Goal: Use online tool/utility: Use online tool/utility

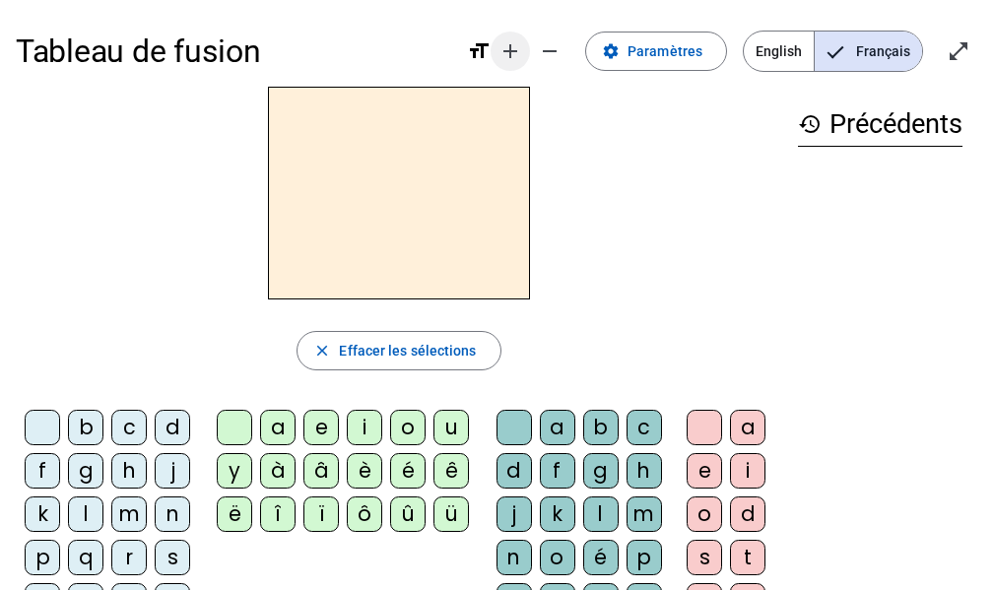
click at [520, 55] on mat-icon "add" at bounding box center [510, 51] width 24 height 24
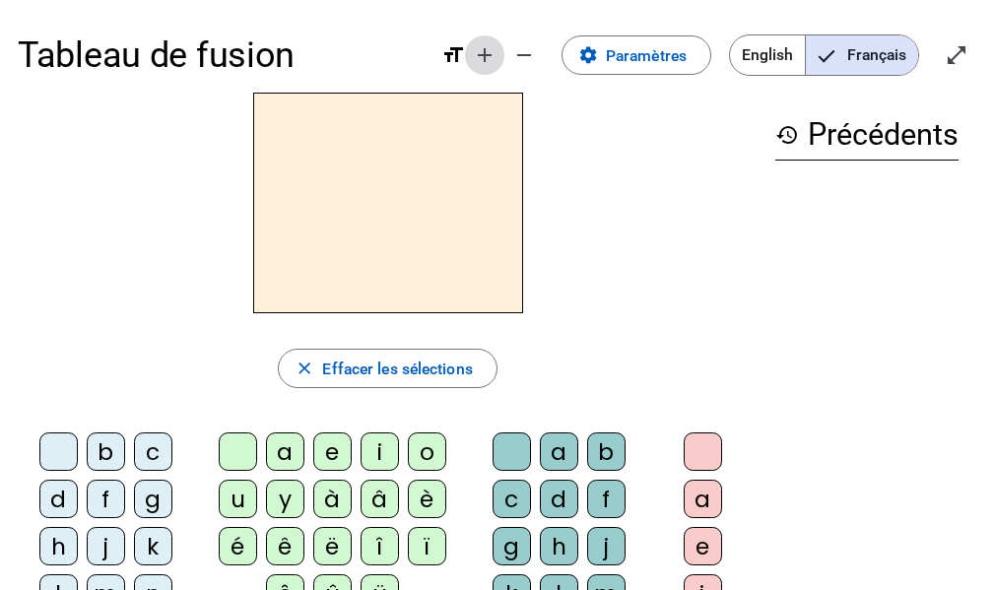
click at [493, 61] on mat-icon "add" at bounding box center [485, 55] width 24 height 24
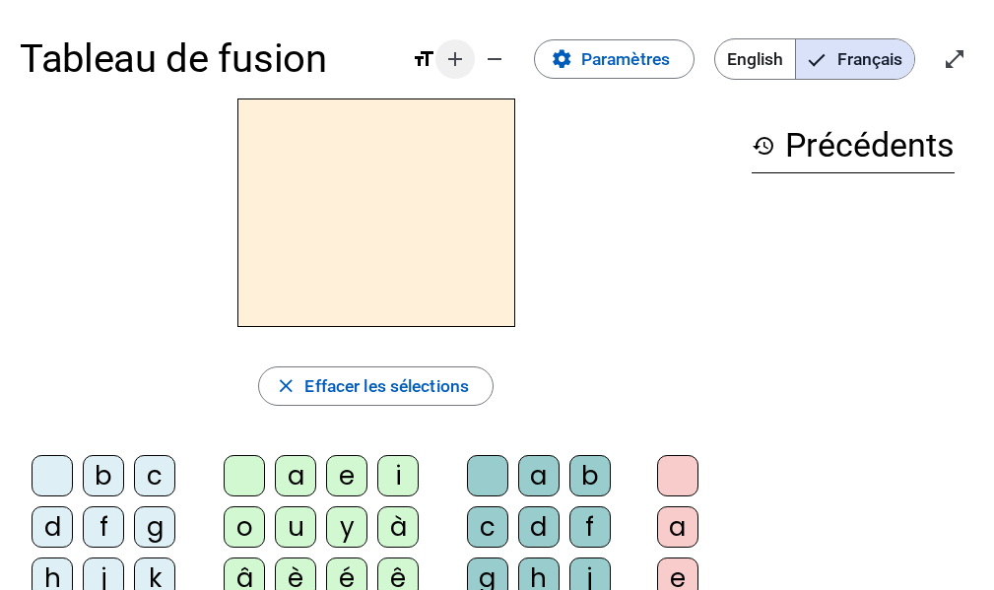
click at [453, 62] on mat-icon "add" at bounding box center [455, 59] width 24 height 24
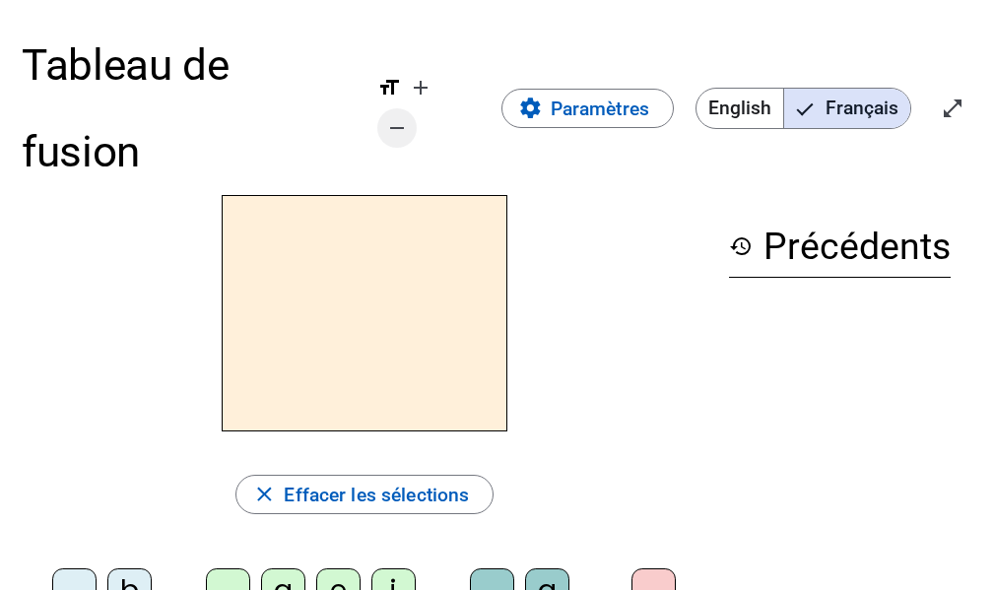
click at [394, 118] on mat-icon "remove" at bounding box center [397, 128] width 24 height 24
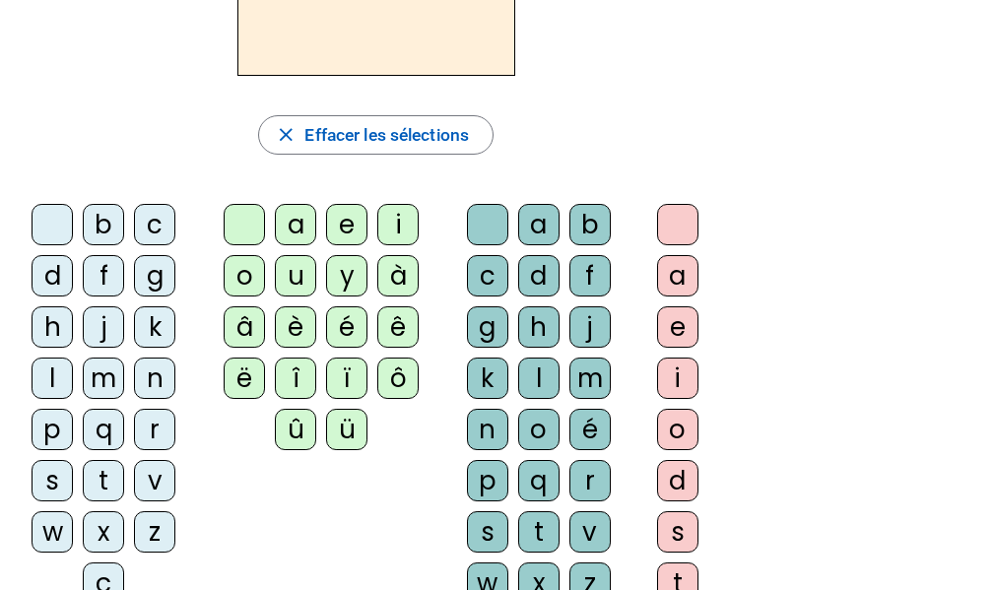
scroll to position [296, 0]
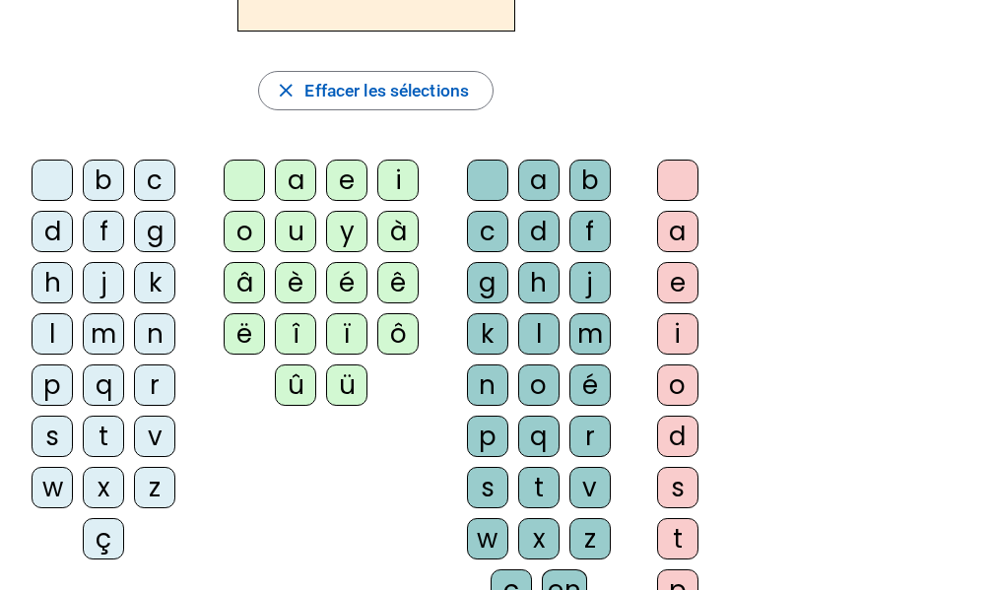
click at [144, 334] on div "n" at bounding box center [154, 333] width 41 height 41
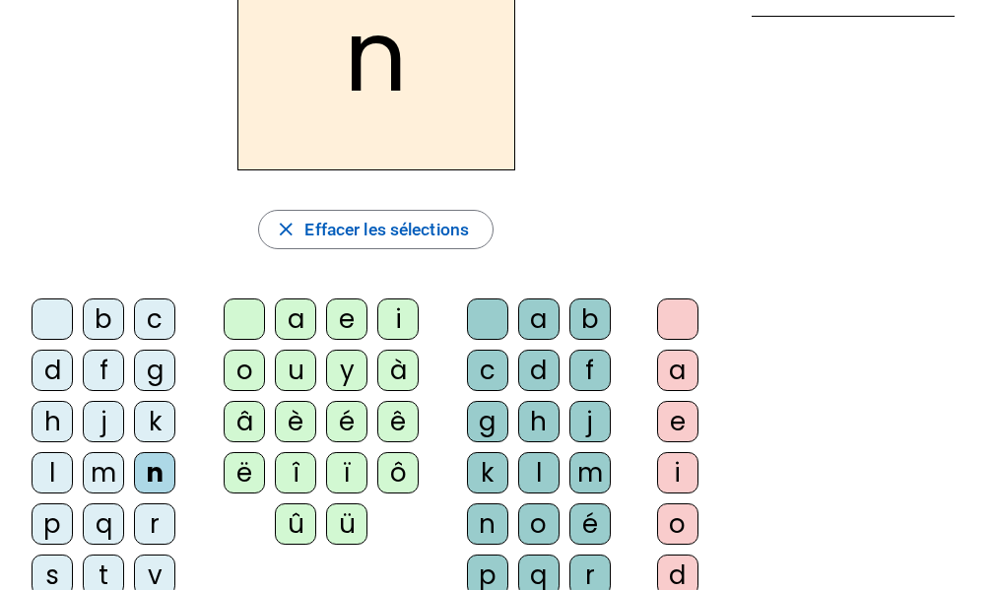
scroll to position [197, 0]
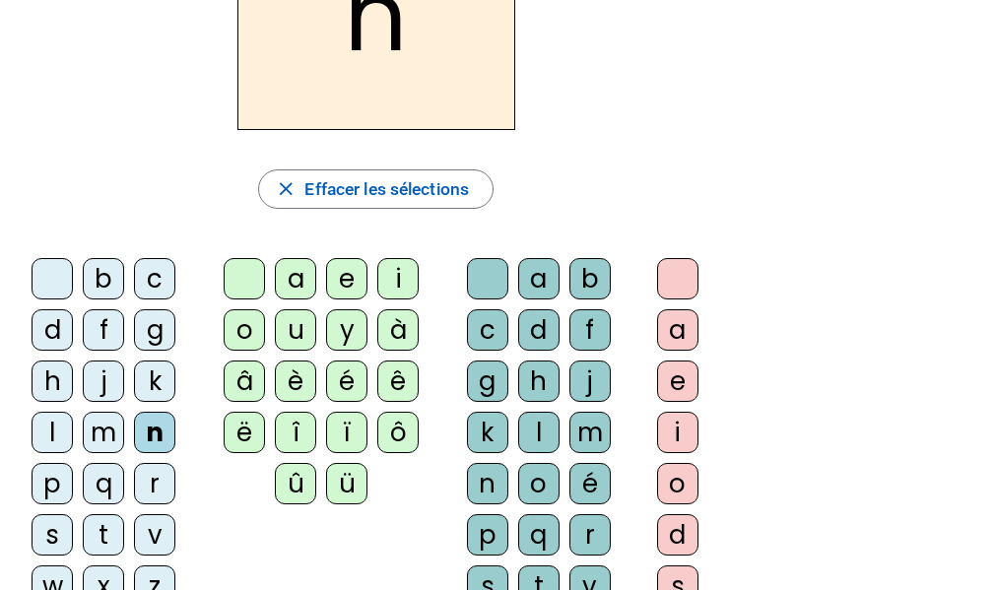
click at [253, 331] on div "o" at bounding box center [244, 329] width 41 height 41
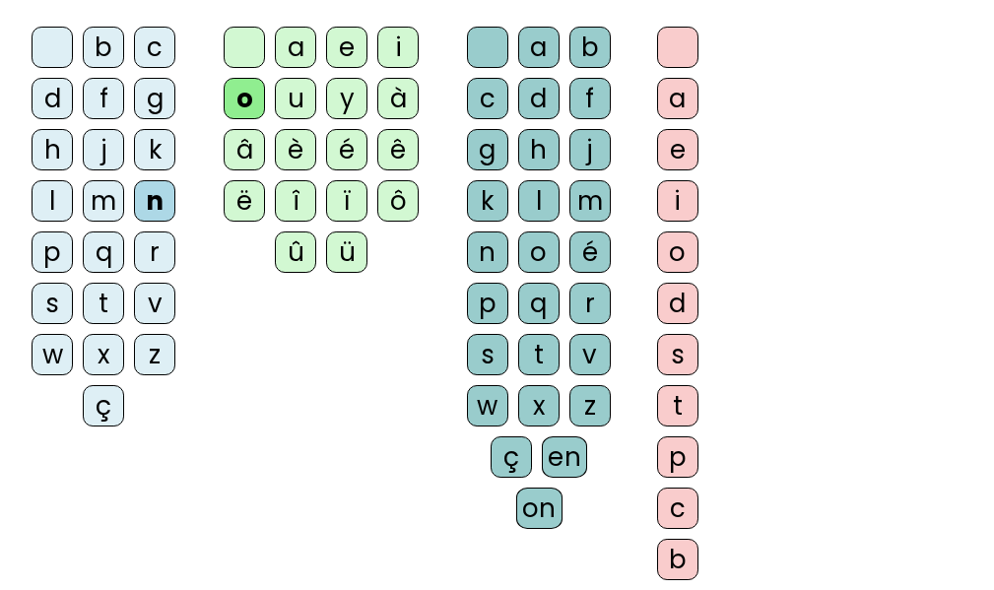
scroll to position [394, 0]
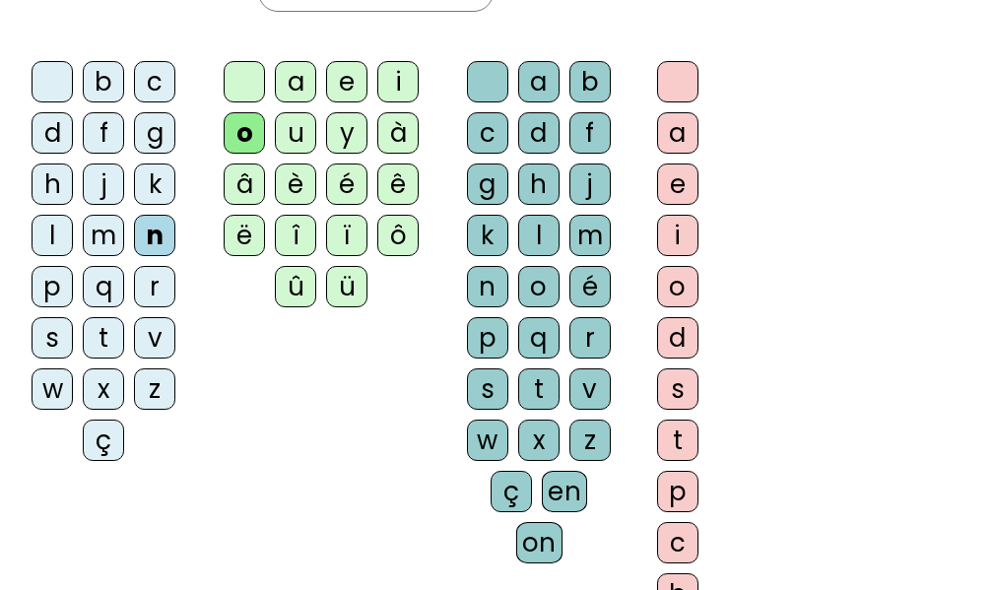
click at [540, 394] on div "t" at bounding box center [538, 388] width 41 height 41
click at [670, 198] on div "e" at bounding box center [677, 184] width 41 height 41
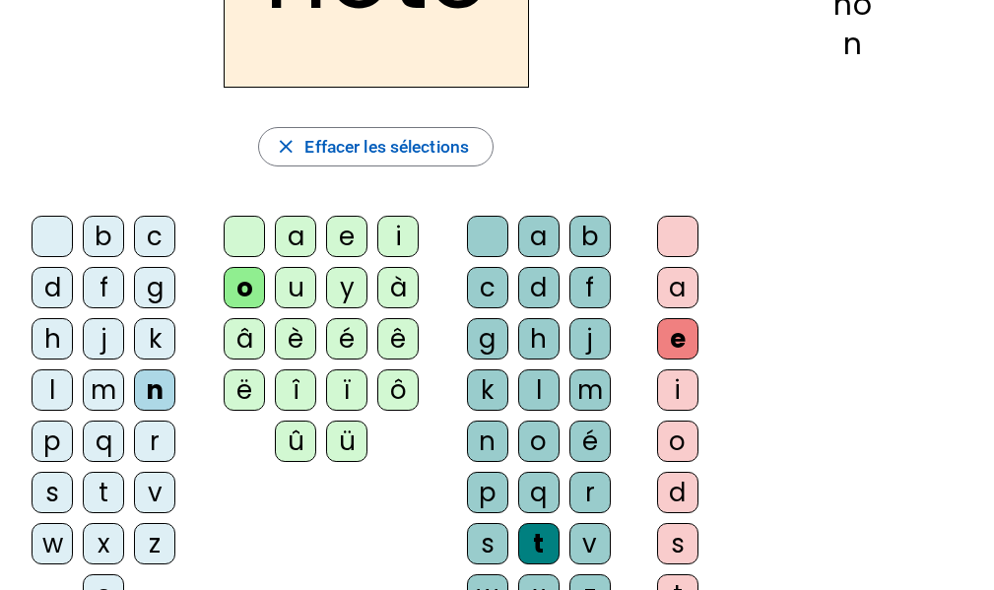
scroll to position [296, 0]
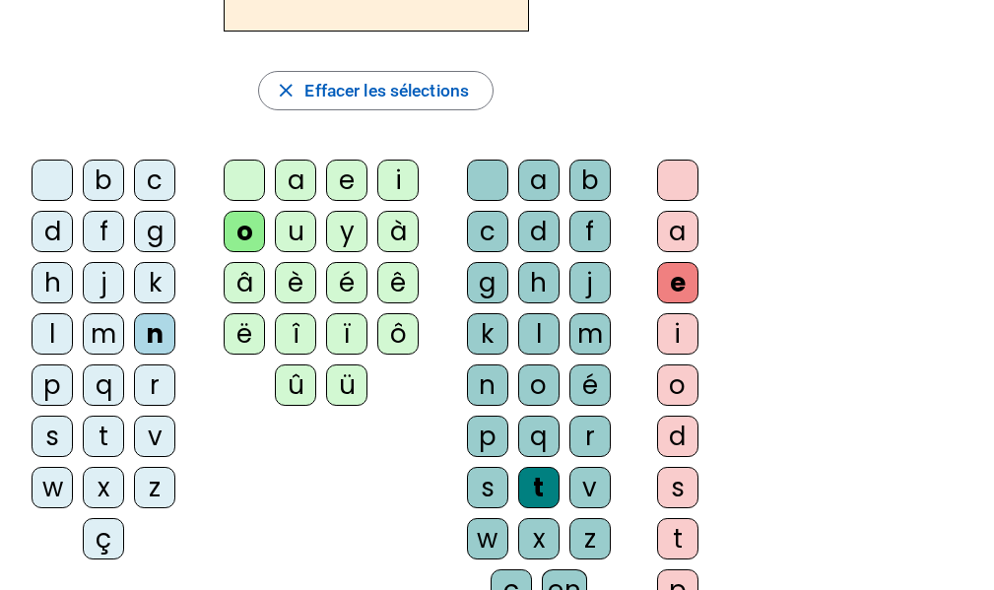
click at [156, 432] on div "v" at bounding box center [154, 436] width 41 height 41
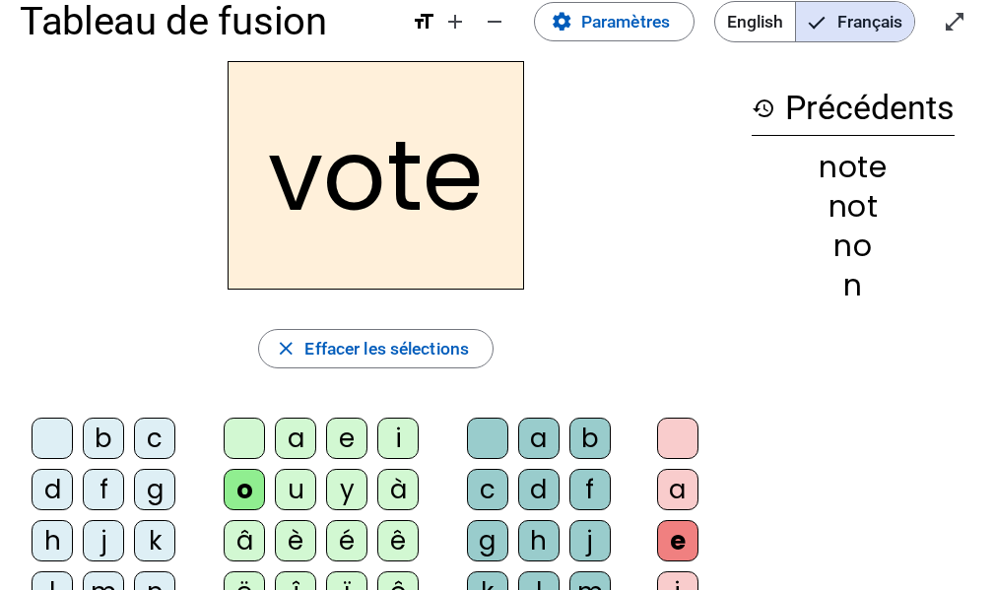
scroll to position [0, 0]
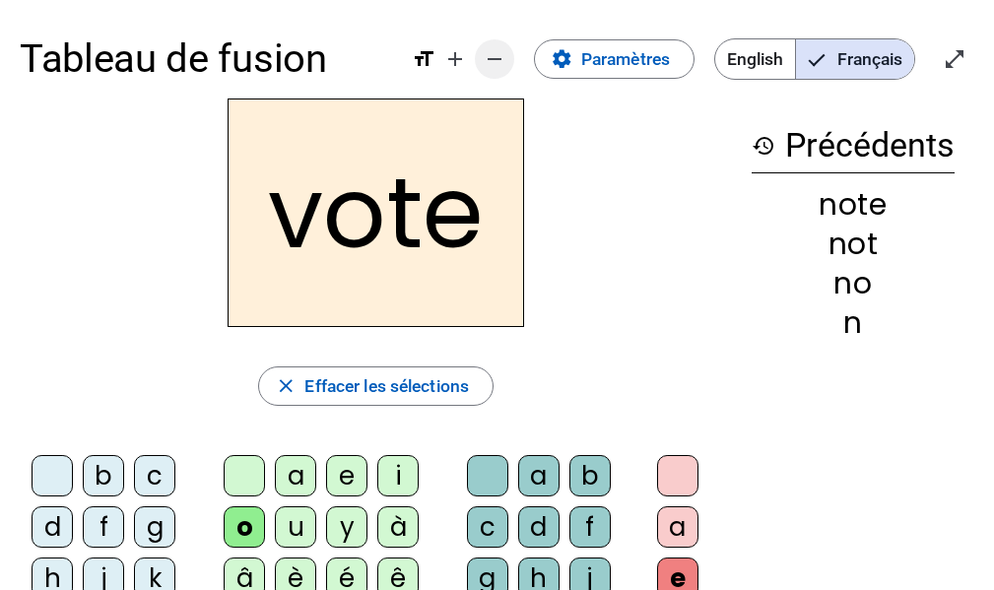
click at [493, 72] on span "Diminuer la taille de la police" at bounding box center [494, 58] width 47 height 47
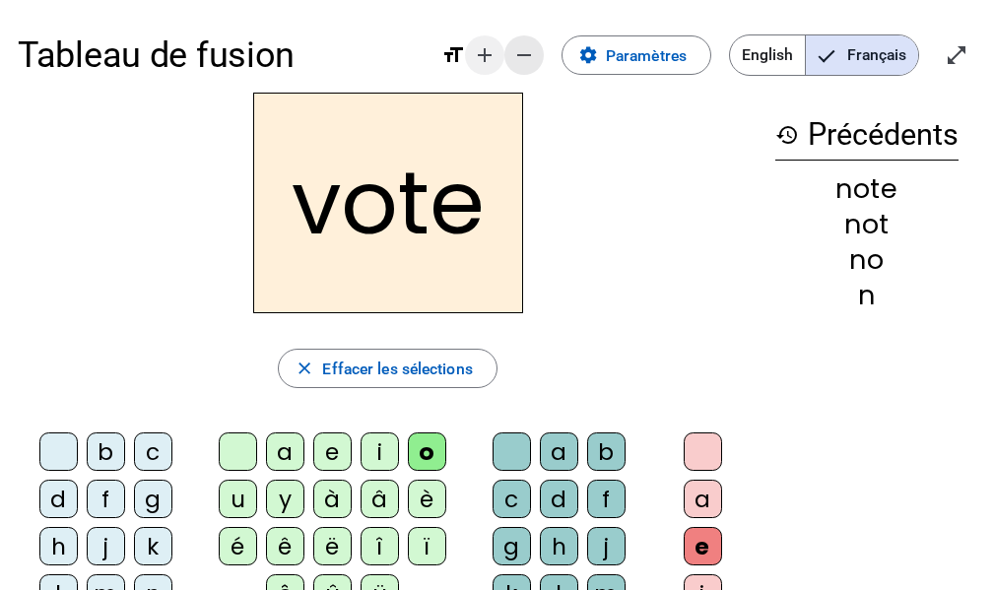
click at [512, 64] on mat-icon "remove" at bounding box center [524, 55] width 24 height 24
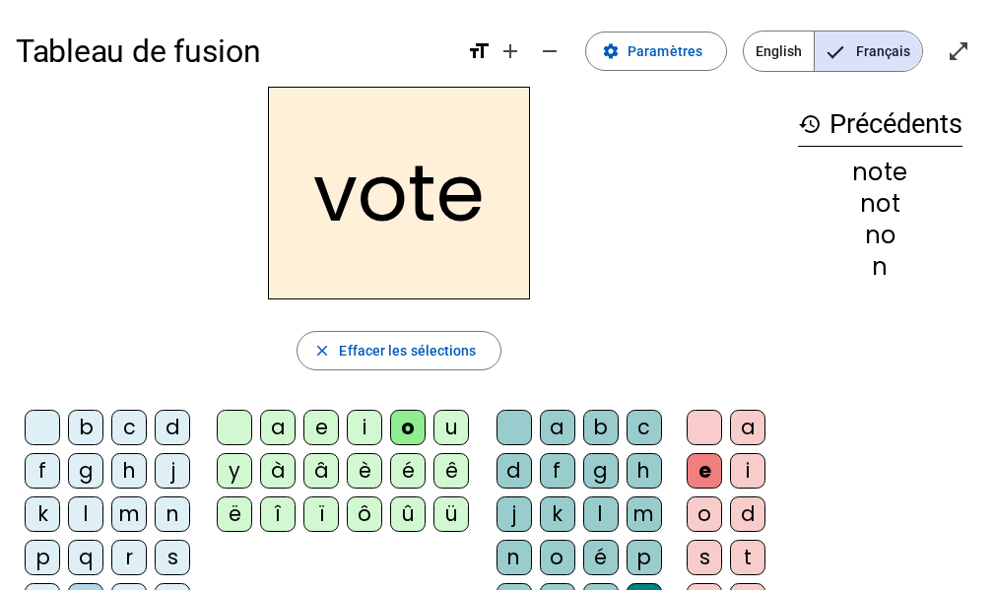
click at [363, 426] on div "i" at bounding box center [364, 427] width 35 height 35
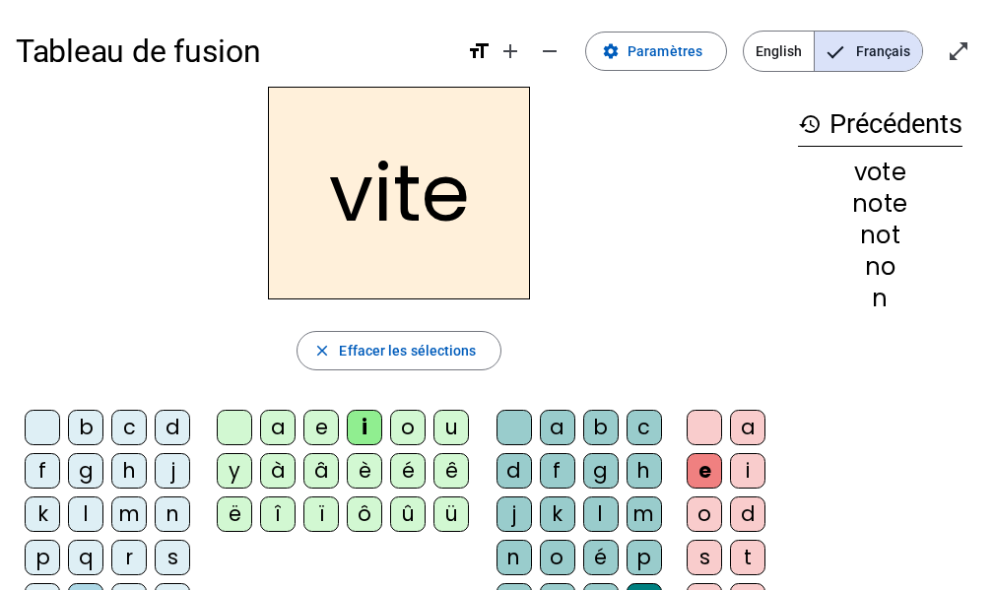
click at [524, 465] on div "d" at bounding box center [513, 470] width 35 height 35
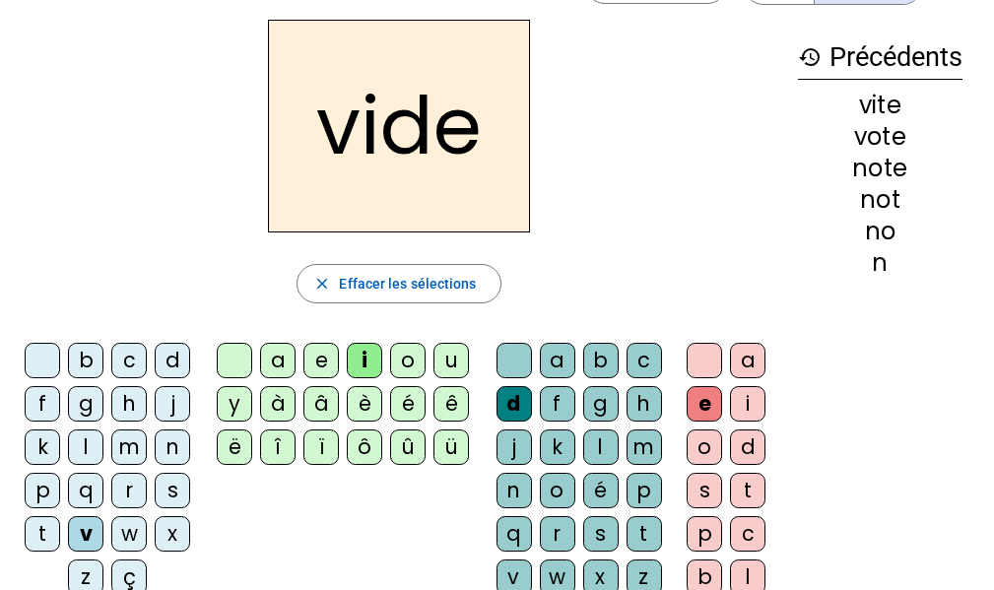
scroll to position [99, 0]
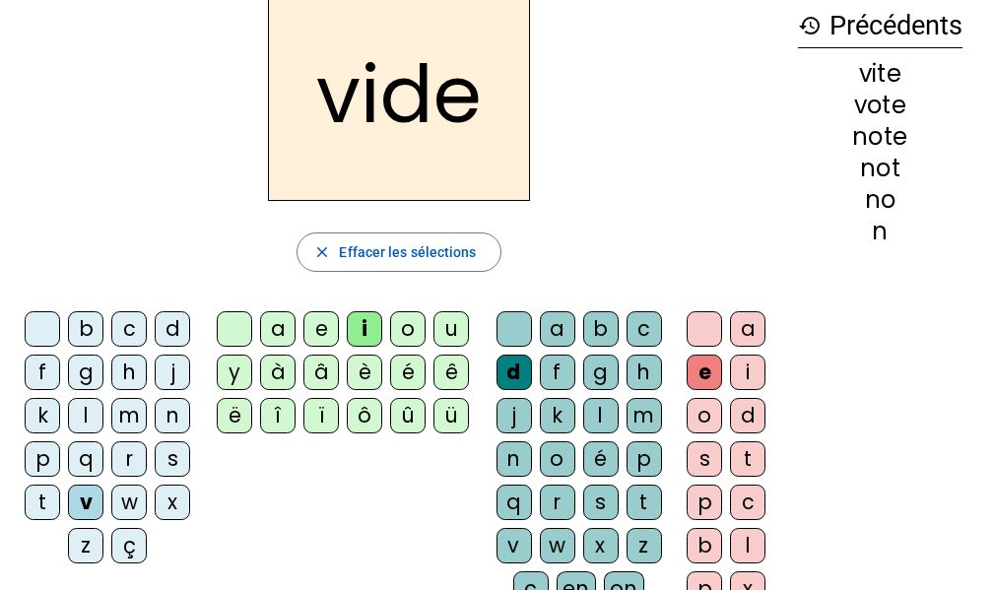
click at [123, 452] on div "r" at bounding box center [128, 458] width 35 height 35
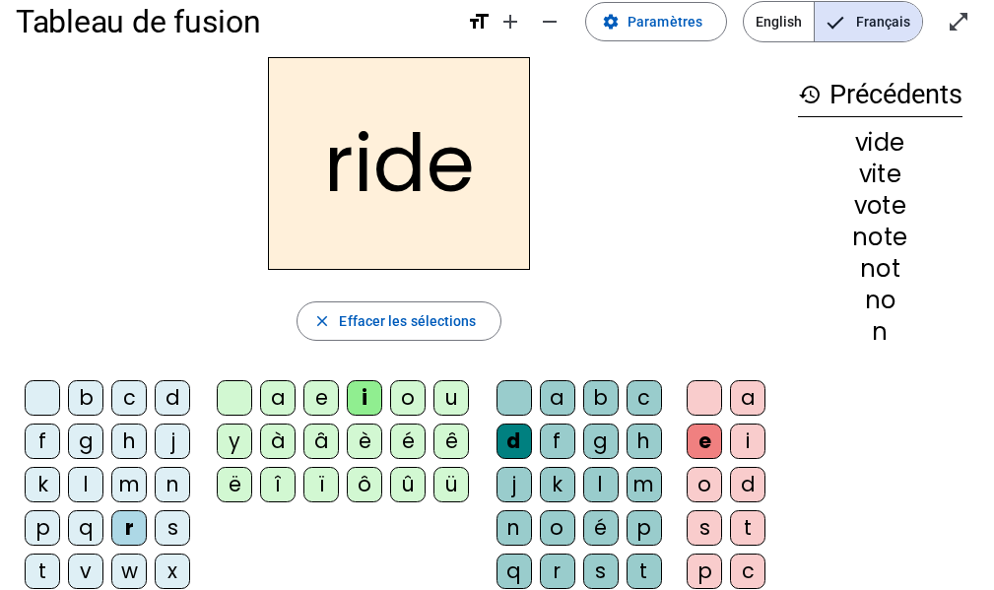
scroll to position [0, 0]
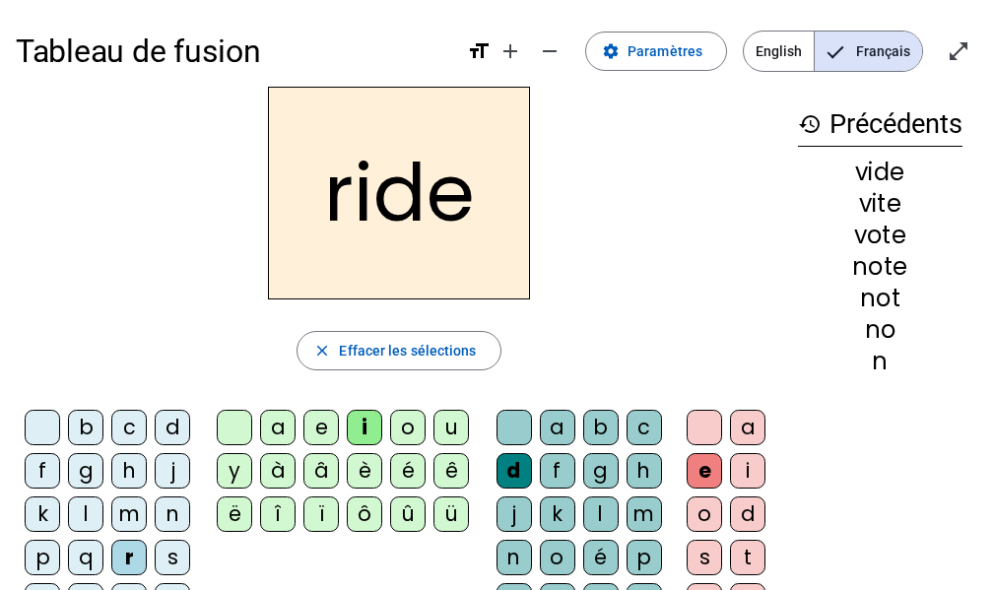
click at [452, 435] on div "u" at bounding box center [450, 427] width 35 height 35
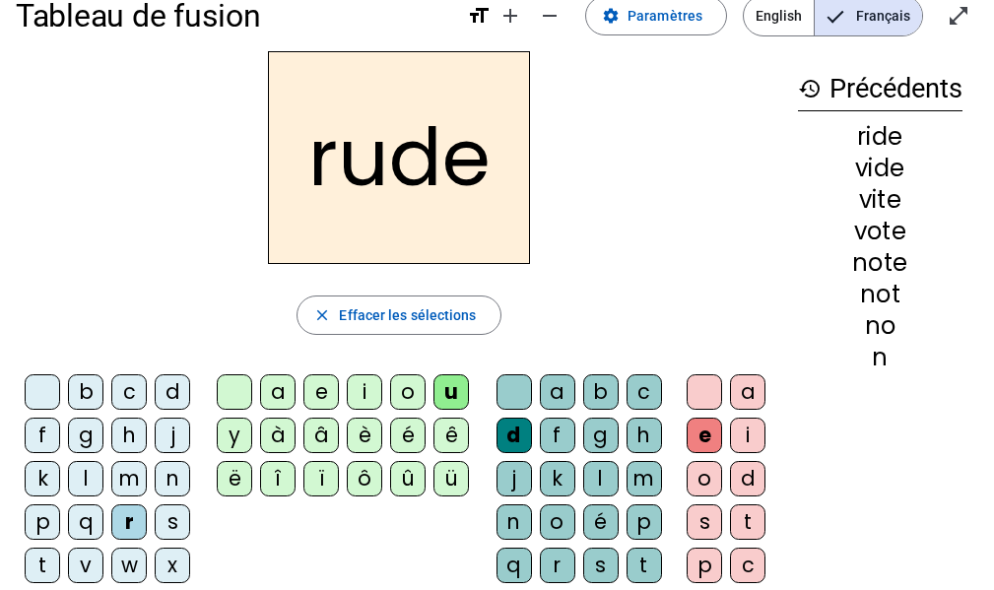
scroll to position [99, 0]
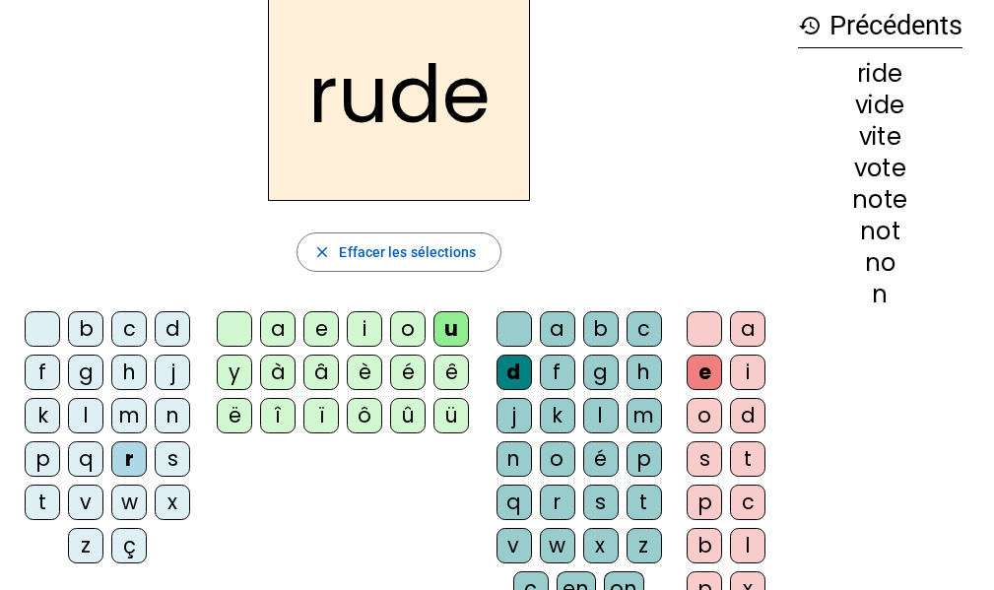
click at [594, 493] on div "s" at bounding box center [600, 502] width 35 height 35
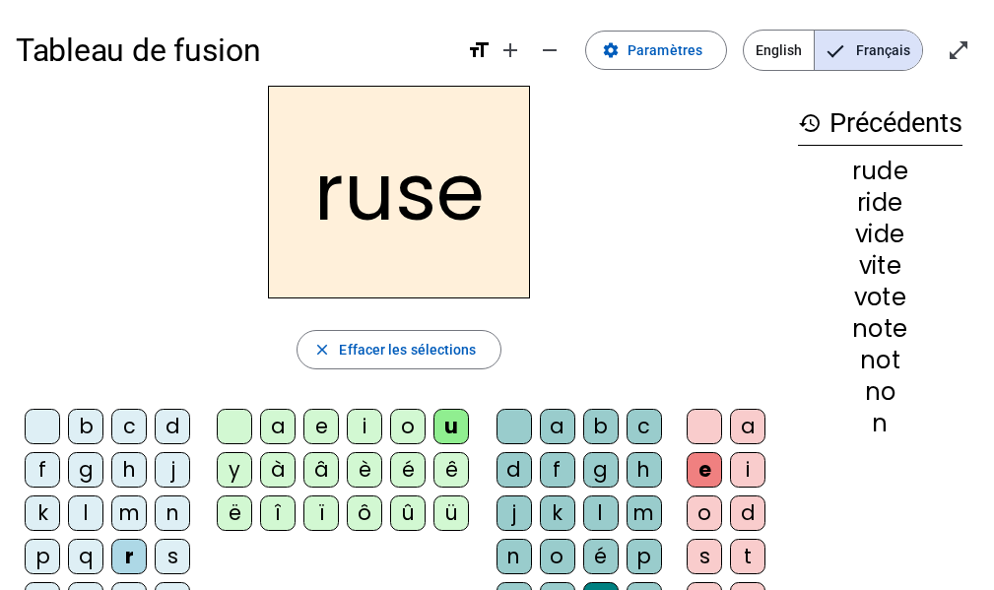
scroll to position [0, 0]
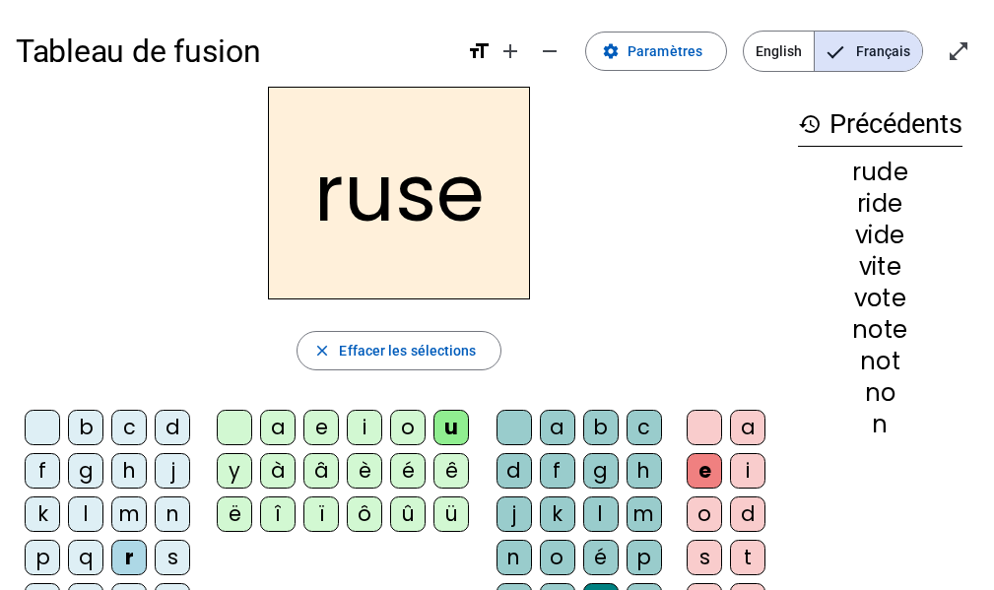
click at [137, 507] on div "m" at bounding box center [128, 513] width 35 height 35
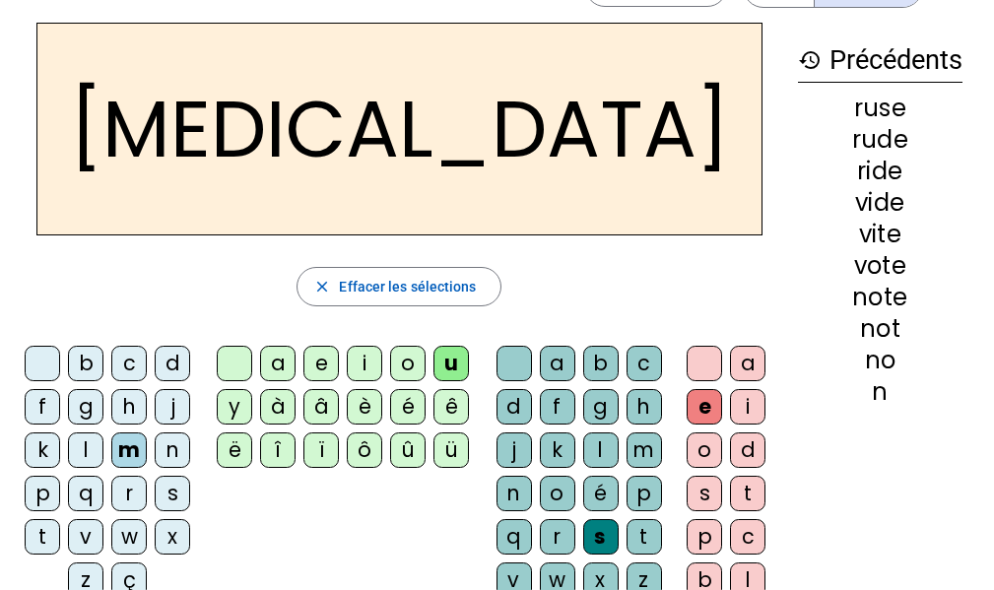
scroll to position [99, 0]
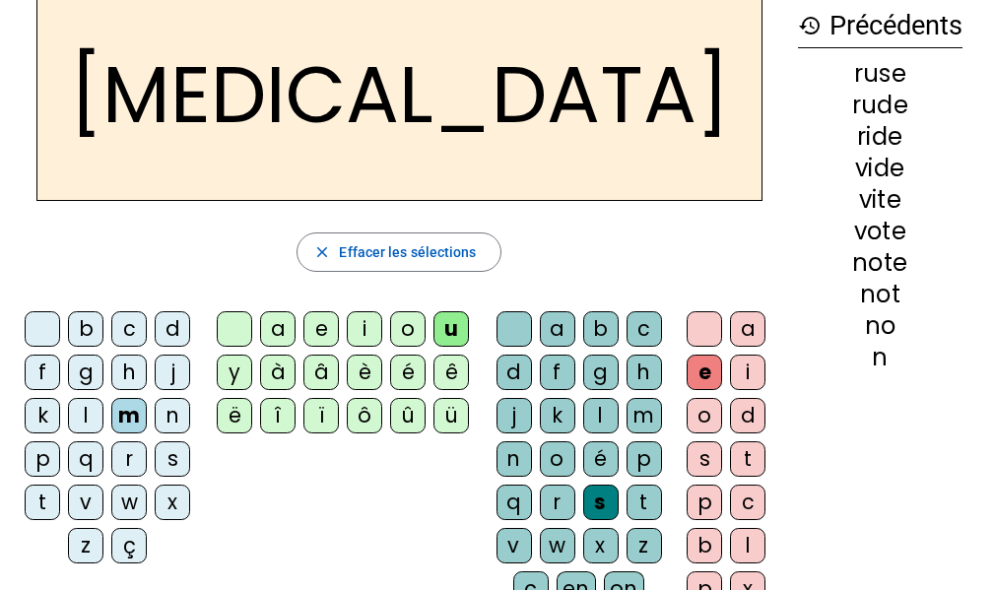
click at [91, 330] on div "b" at bounding box center [85, 328] width 35 height 35
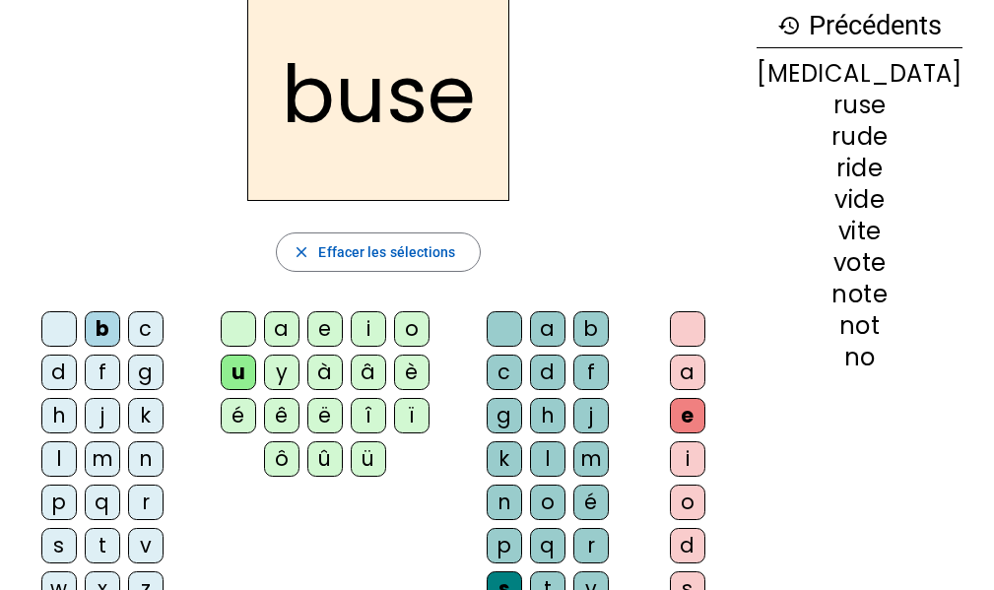
scroll to position [0, 0]
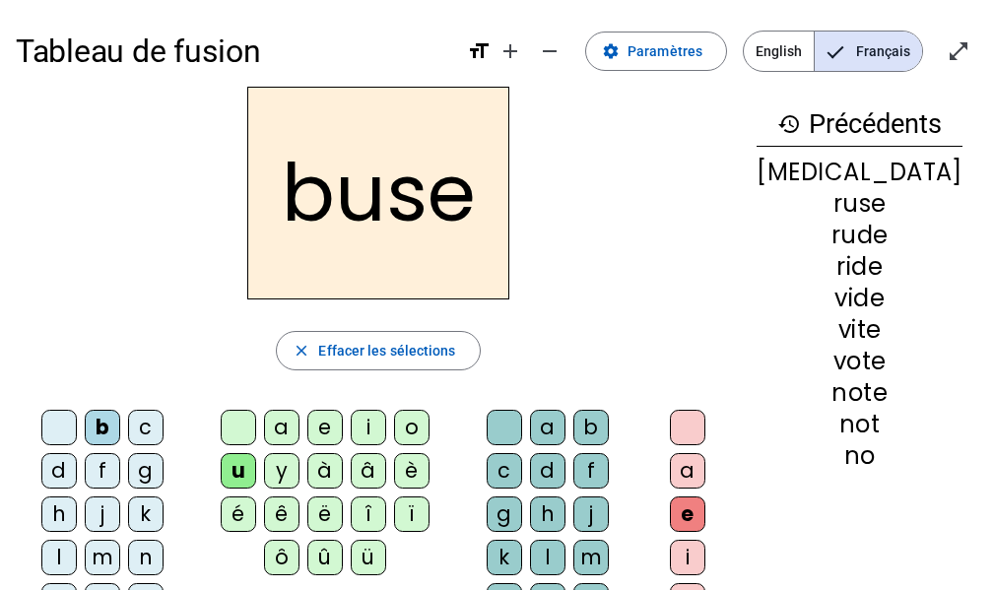
click at [372, 426] on div "i" at bounding box center [368, 427] width 35 height 35
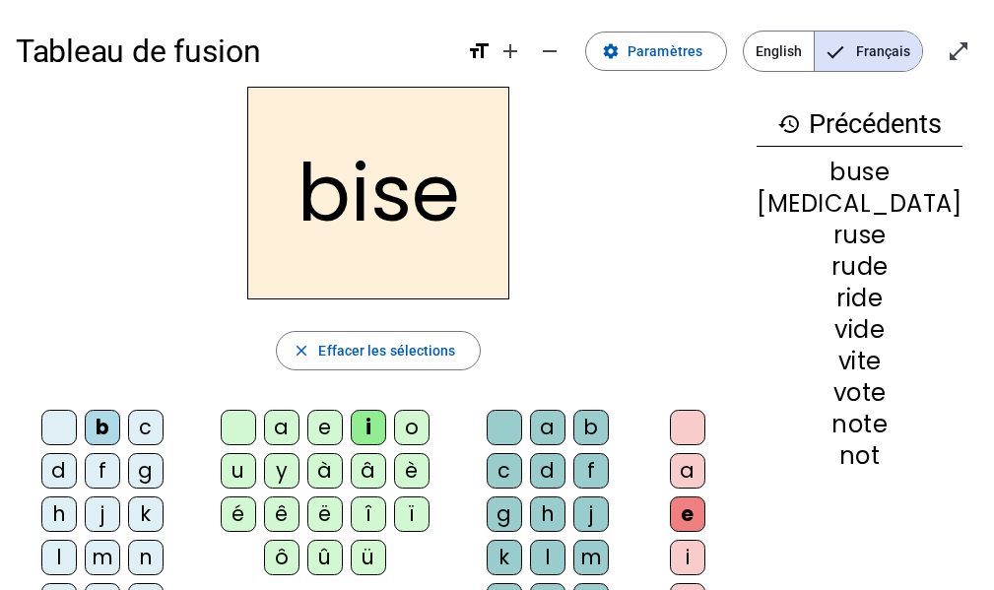
click at [288, 424] on div "a" at bounding box center [281, 427] width 35 height 35
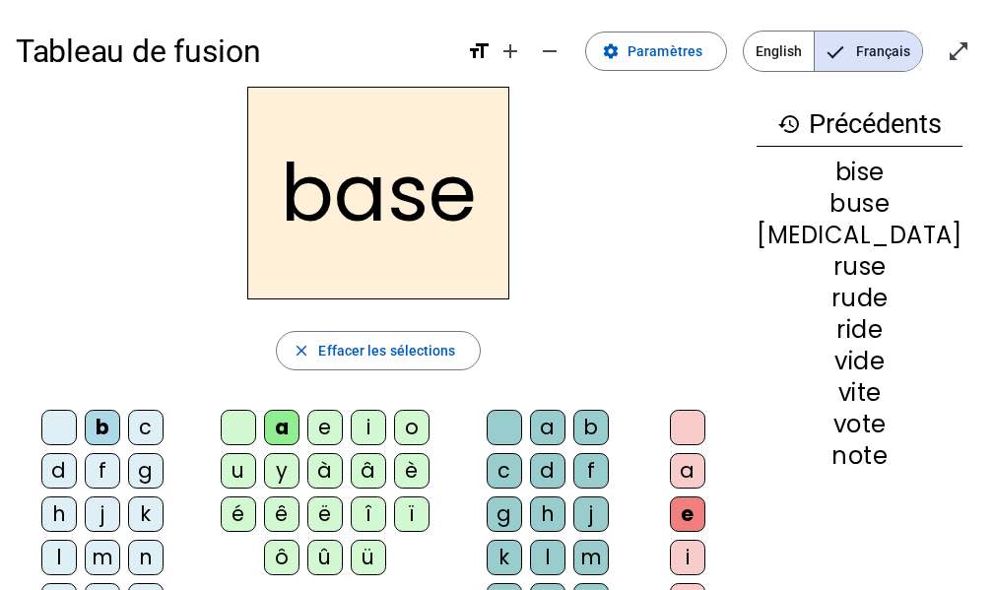
click at [698, 422] on div at bounding box center [687, 427] width 35 height 35
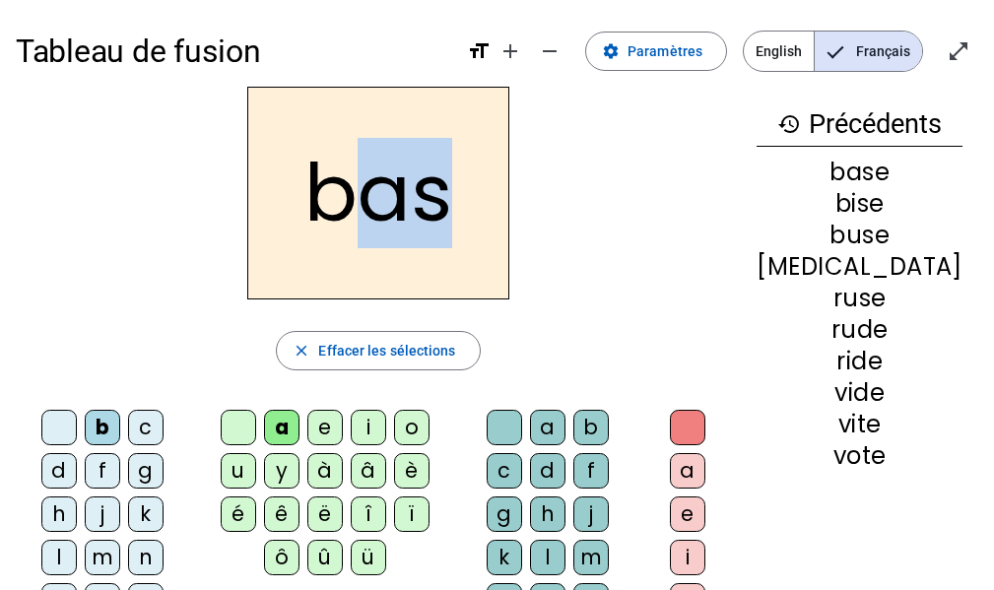
drag, startPoint x: 421, startPoint y: 219, endPoint x: 458, endPoint y: 215, distance: 37.6
click at [458, 215] on h2 "bas" at bounding box center [378, 193] width 262 height 213
click at [409, 187] on h2 "bas" at bounding box center [378, 193] width 262 height 213
drag, startPoint x: 382, startPoint y: 202, endPoint x: 487, endPoint y: 205, distance: 104.5
click at [487, 205] on h2 "bas" at bounding box center [378, 193] width 262 height 213
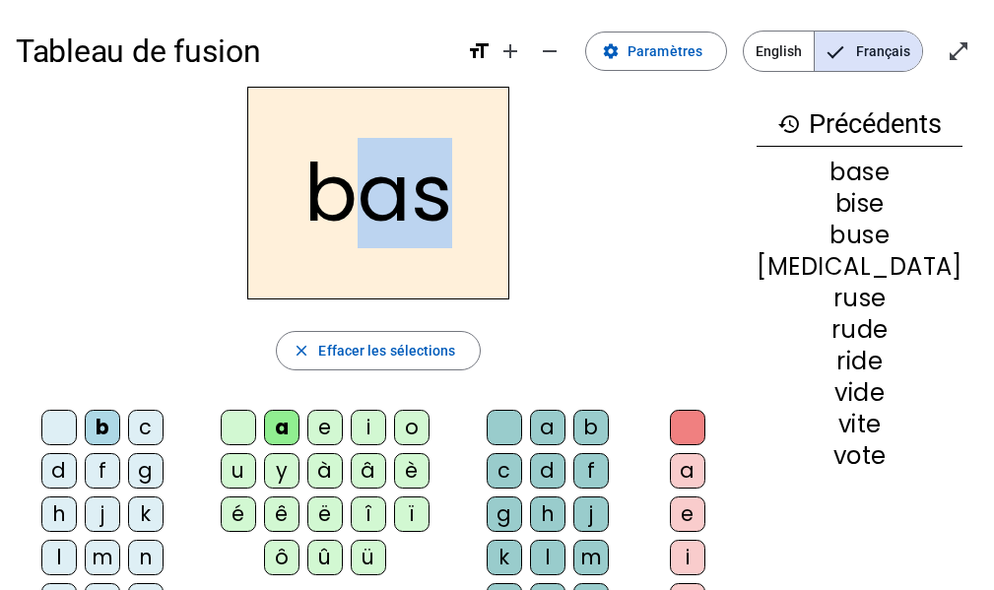
click at [583, 189] on div "bas" at bounding box center [378, 193] width 725 height 213
drag, startPoint x: 397, startPoint y: 210, endPoint x: 456, endPoint y: 191, distance: 62.0
click at [456, 191] on h2 "bas" at bounding box center [378, 193] width 262 height 213
click at [569, 267] on div "bas" at bounding box center [378, 193] width 725 height 213
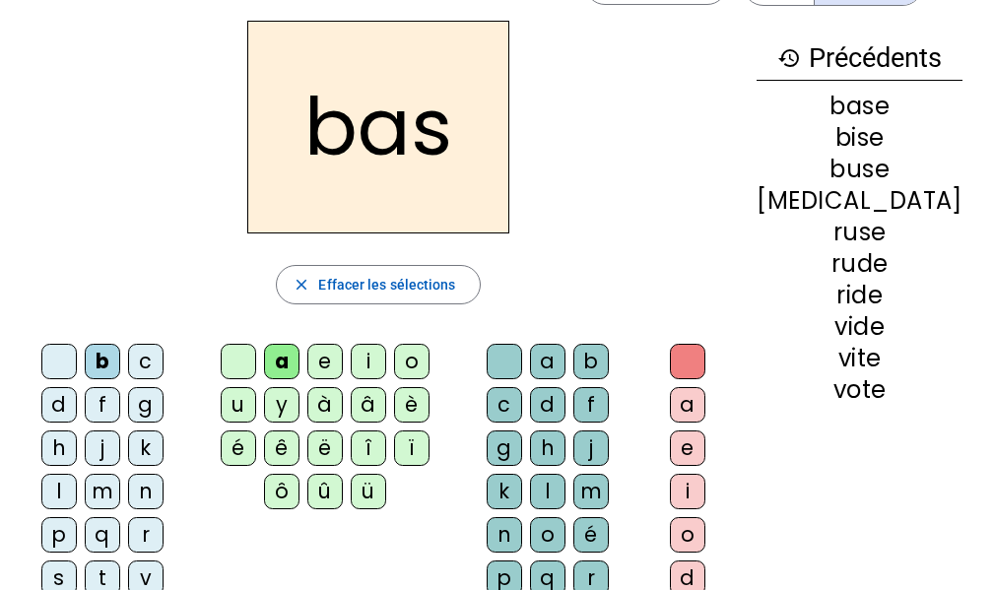
scroll to position [99, 0]
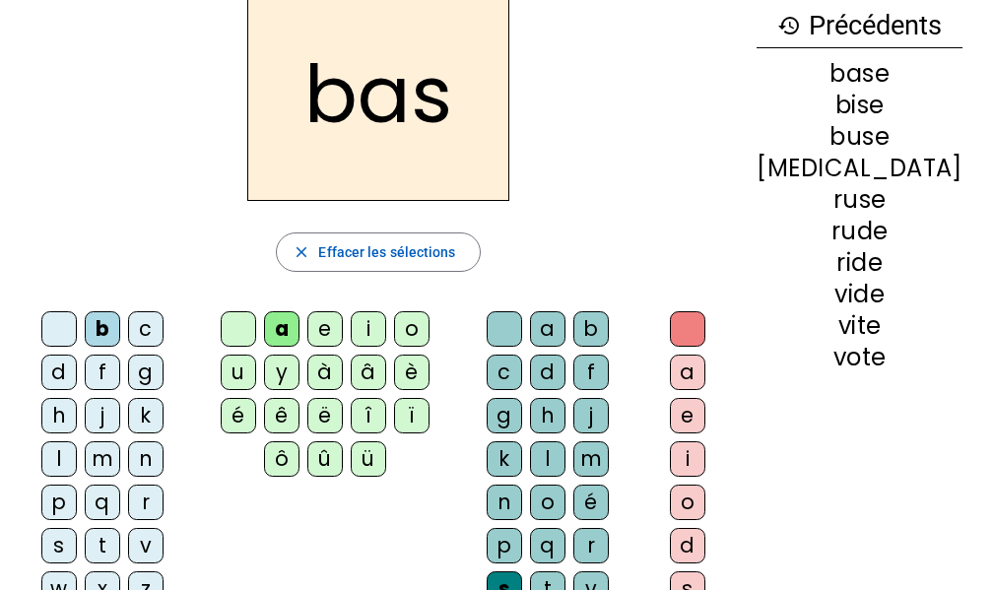
click at [44, 485] on div "p" at bounding box center [58, 502] width 35 height 35
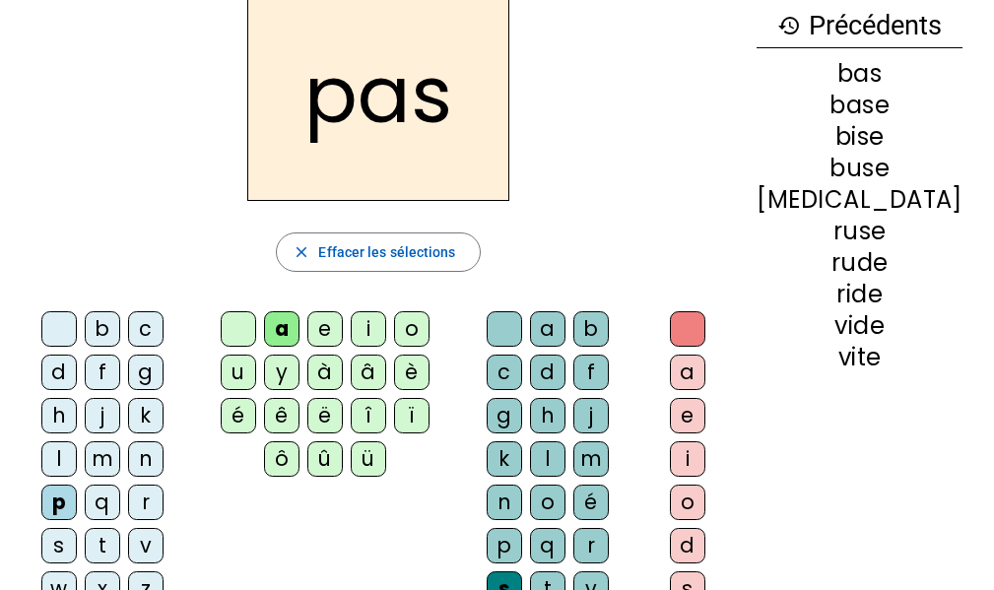
click at [94, 325] on div "b" at bounding box center [102, 328] width 35 height 35
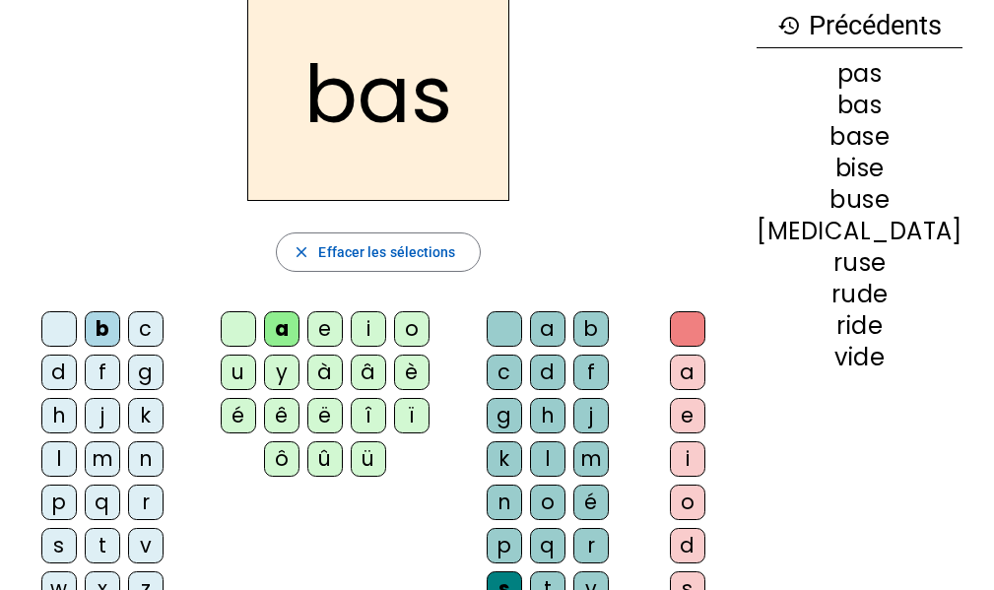
click at [41, 485] on div "p" at bounding box center [58, 502] width 35 height 35
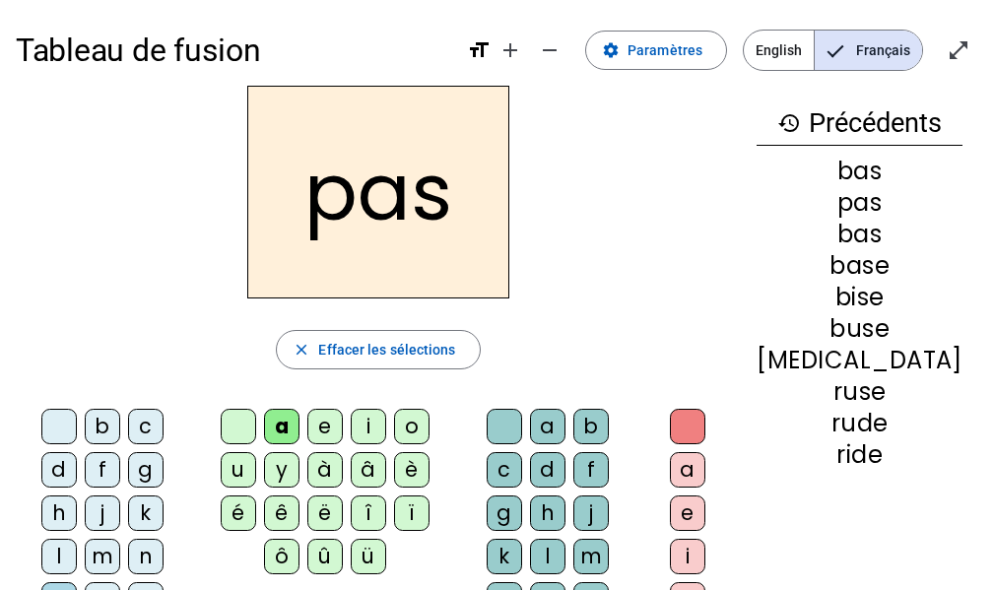
scroll to position [0, 0]
